Goal: Information Seeking & Learning: Find specific page/section

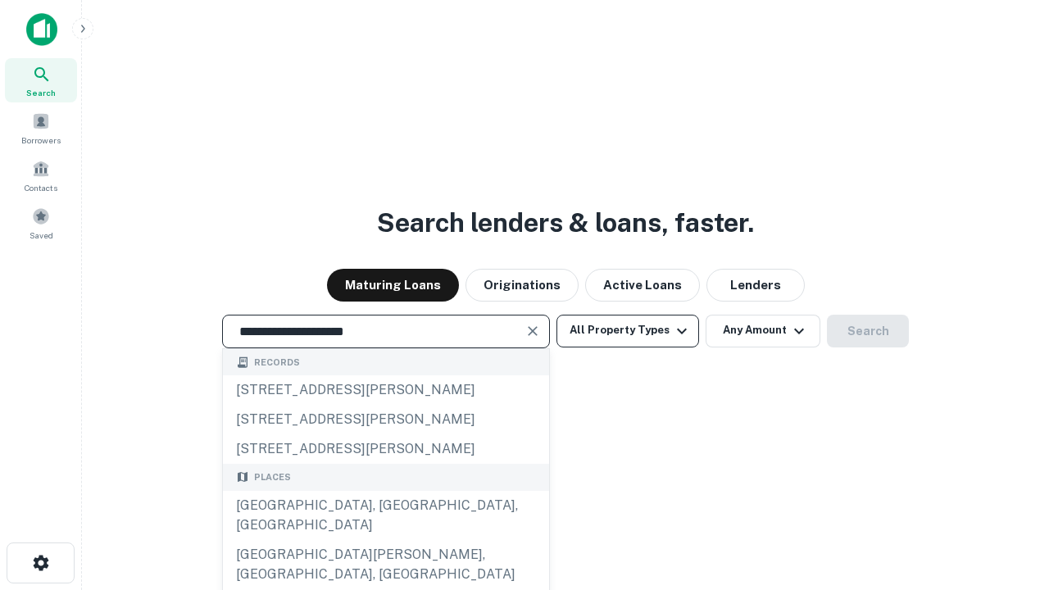
click at [385, 540] on div "[GEOGRAPHIC_DATA], [GEOGRAPHIC_DATA], [GEOGRAPHIC_DATA]" at bounding box center [386, 515] width 326 height 49
click at [628, 330] on button "All Property Types" at bounding box center [627, 331] width 143 height 33
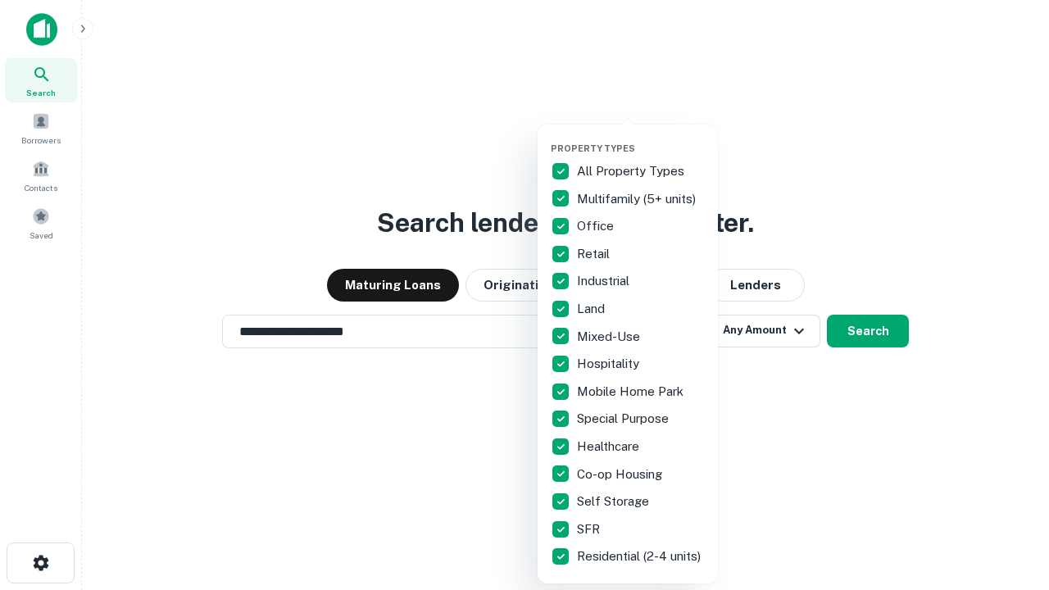
type input "**********"
click at [641, 138] on button "button" at bounding box center [641, 138] width 180 height 1
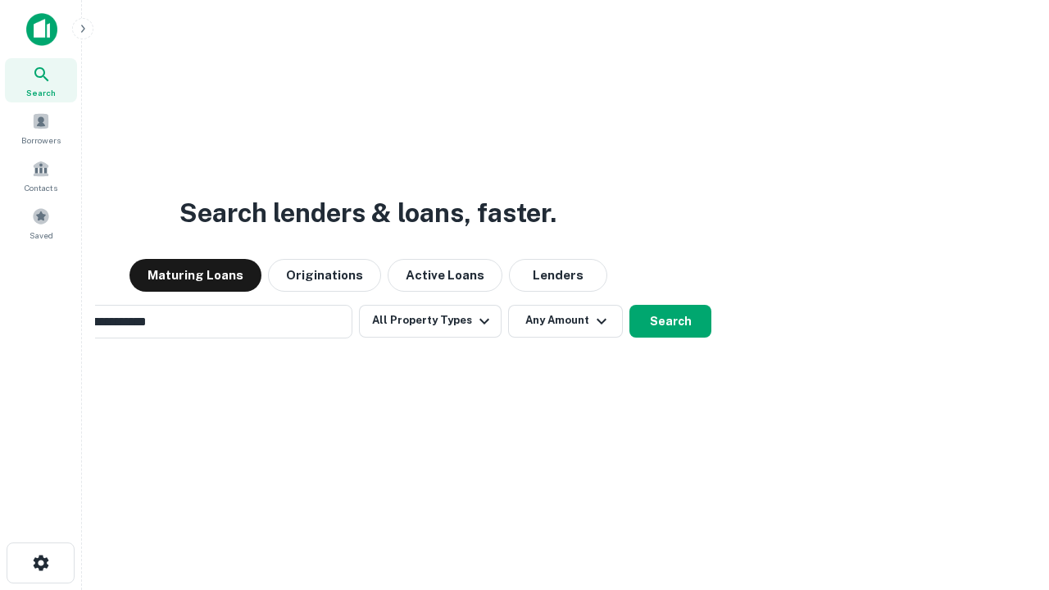
scroll to position [25, 0]
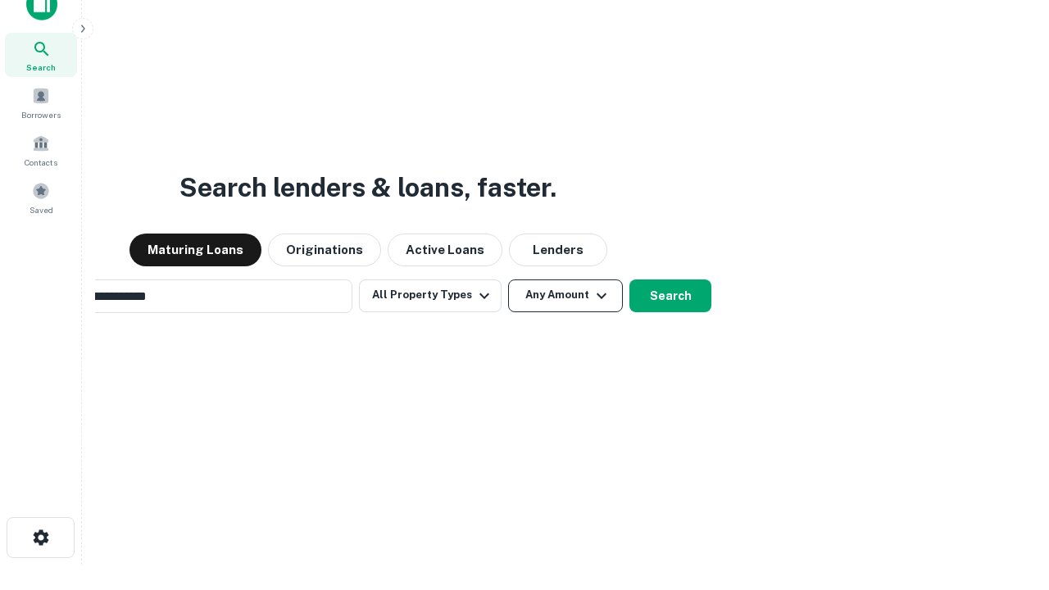
click at [508, 279] on button "Any Amount" at bounding box center [565, 295] width 115 height 33
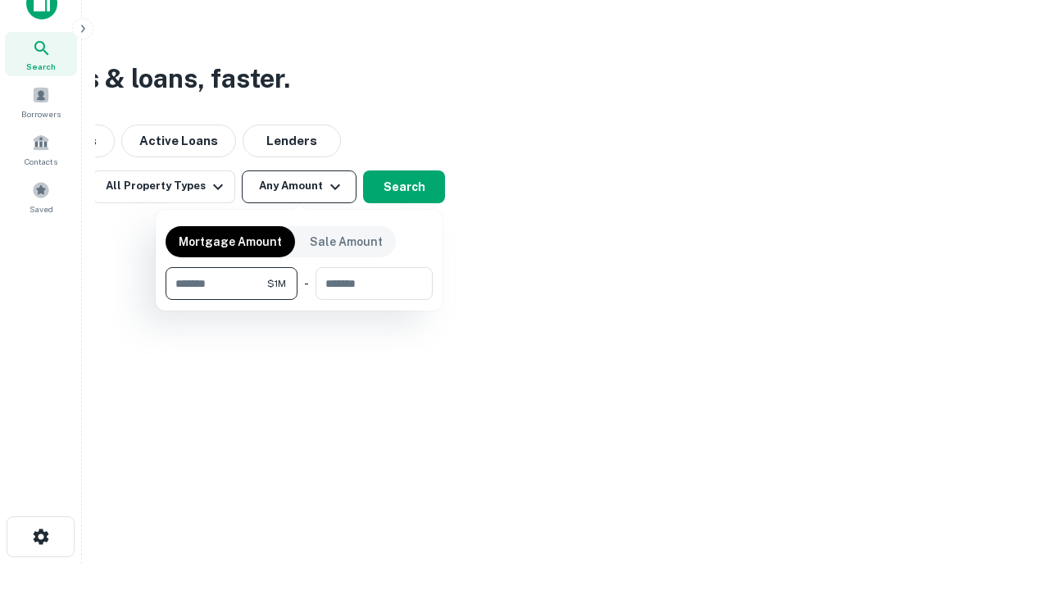
type input "*******"
click at [299, 300] on button "button" at bounding box center [299, 300] width 267 height 1
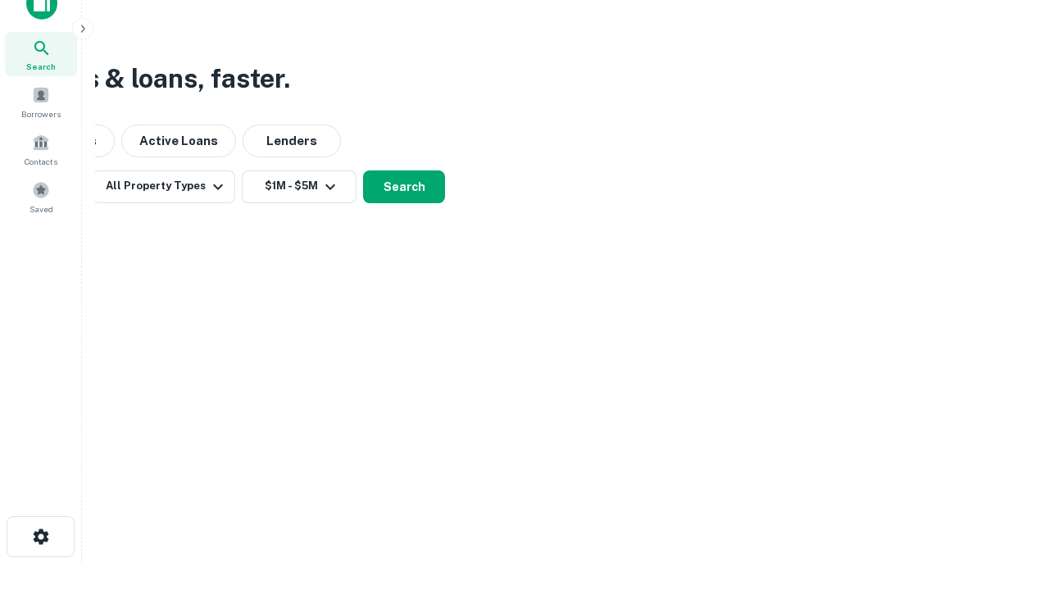
scroll to position [10, 302]
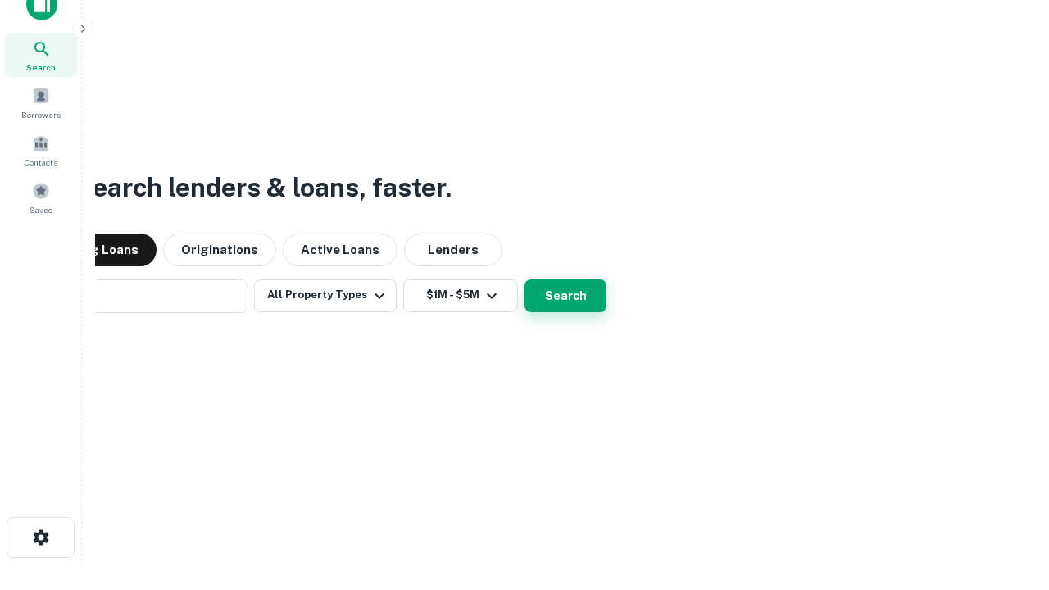
click at [524, 279] on button "Search" at bounding box center [565, 295] width 82 height 33
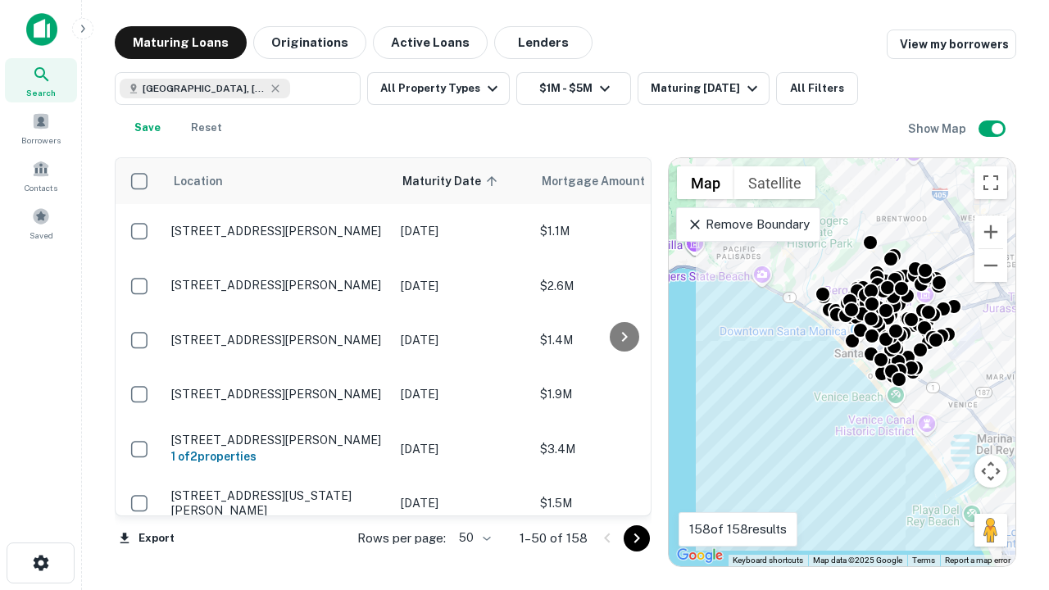
click at [472, 538] on body "Search Borrowers Contacts Saved Maturing Loans Originations Active Loans Lender…" at bounding box center [524, 295] width 1049 height 590
click at [473, 497] on li "25" at bounding box center [473, 496] width 48 height 29
